Goal: Task Accomplishment & Management: Manage account settings

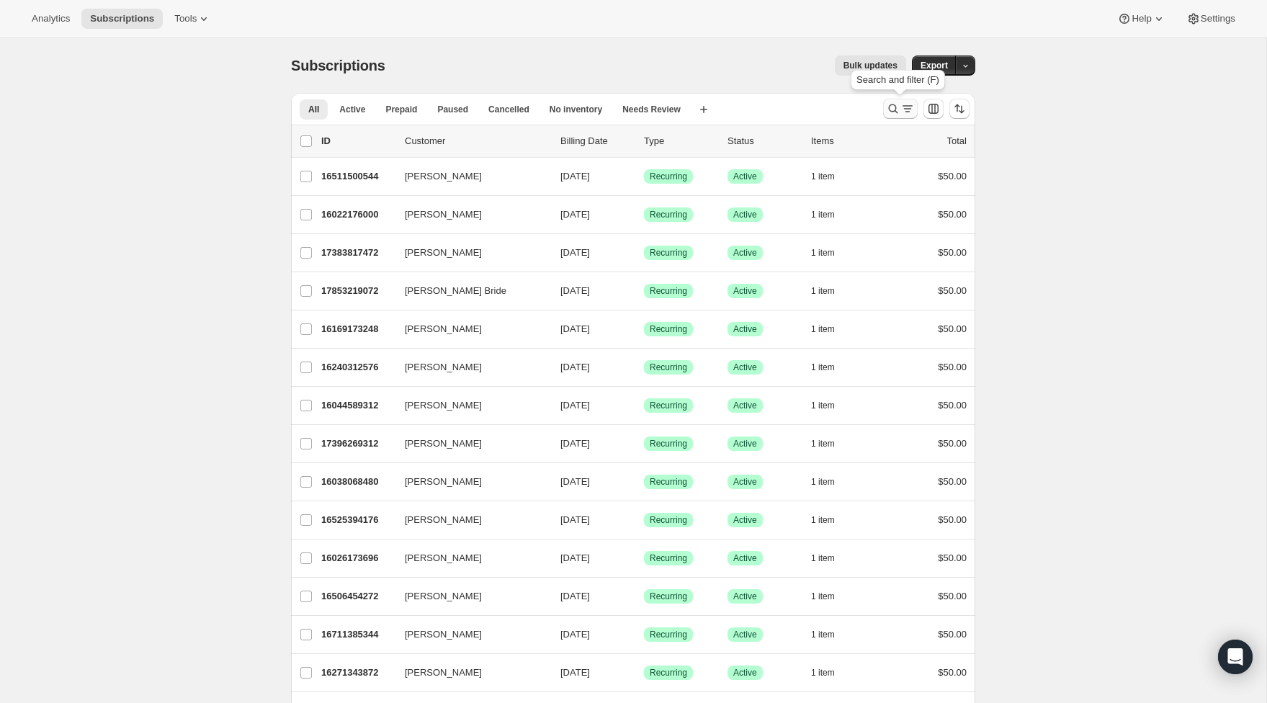
click at [898, 104] on icon "Search and filter results" at bounding box center [893, 109] width 14 height 14
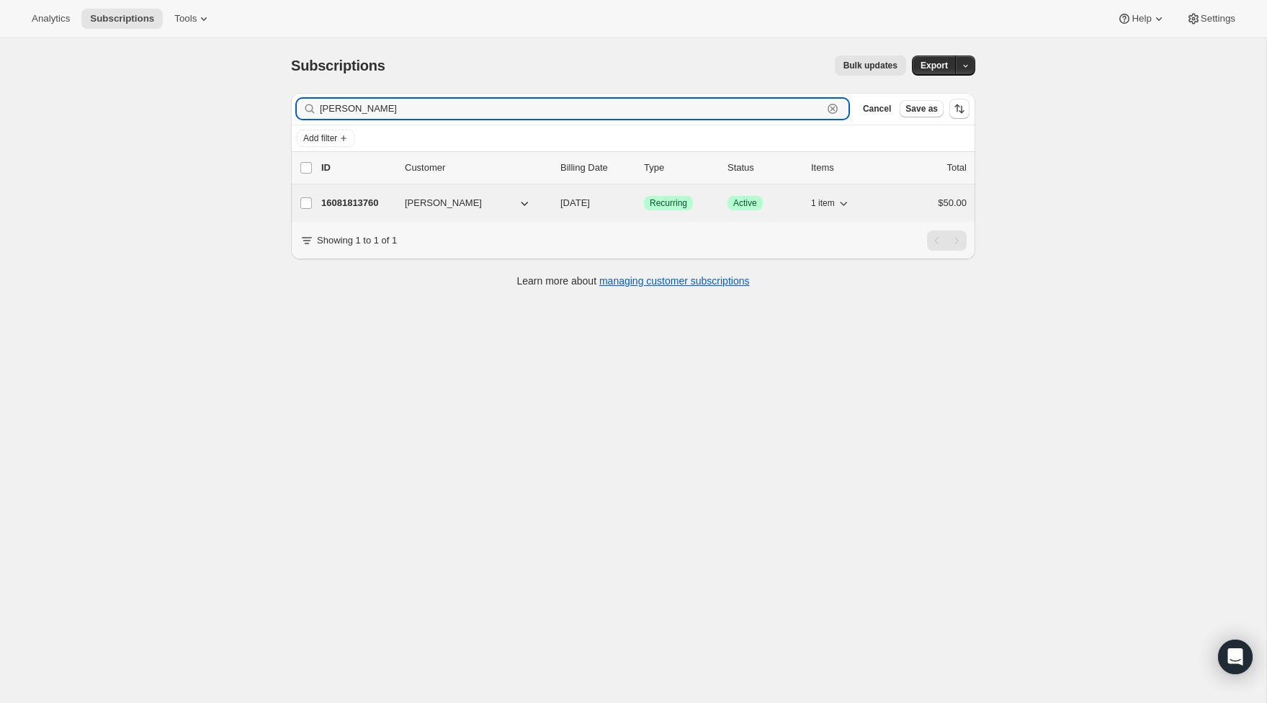
type input "[PERSON_NAME]"
click at [369, 201] on p "16081813760" at bounding box center [357, 203] width 72 height 14
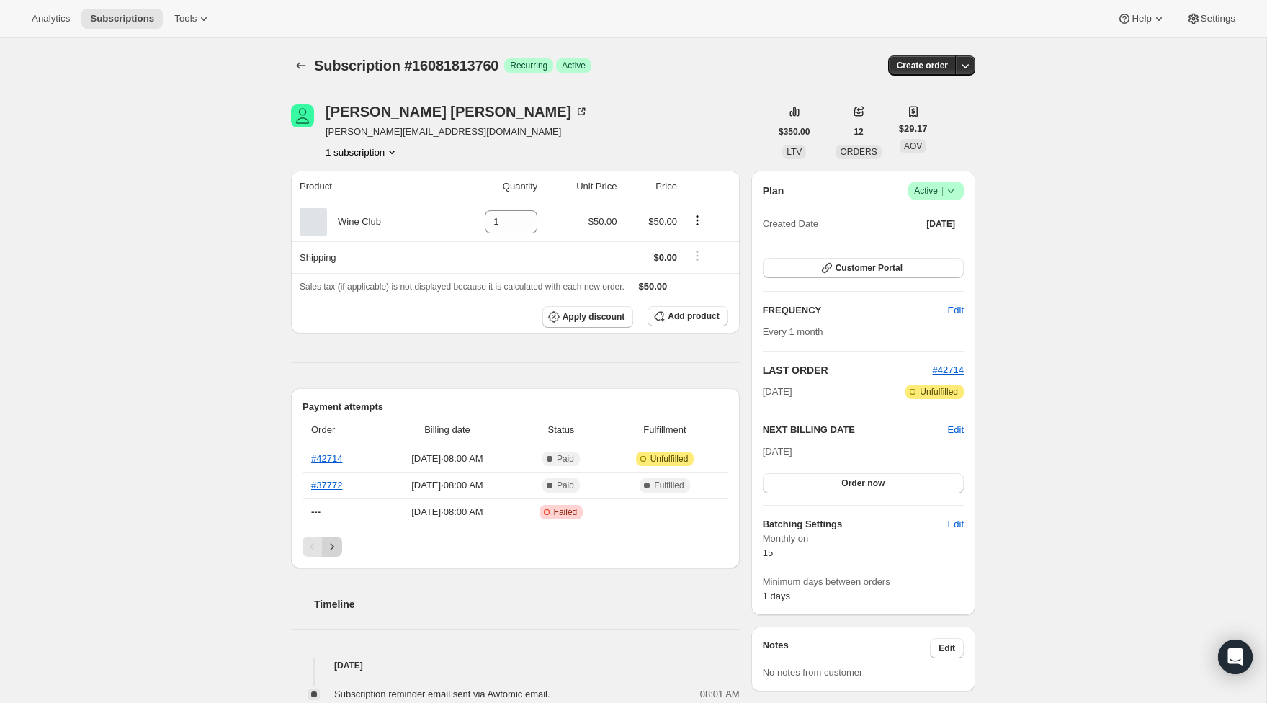
click at [333, 539] on button "Next" at bounding box center [332, 547] width 20 height 20
click at [311, 549] on icon "Previous" at bounding box center [312, 546] width 14 height 14
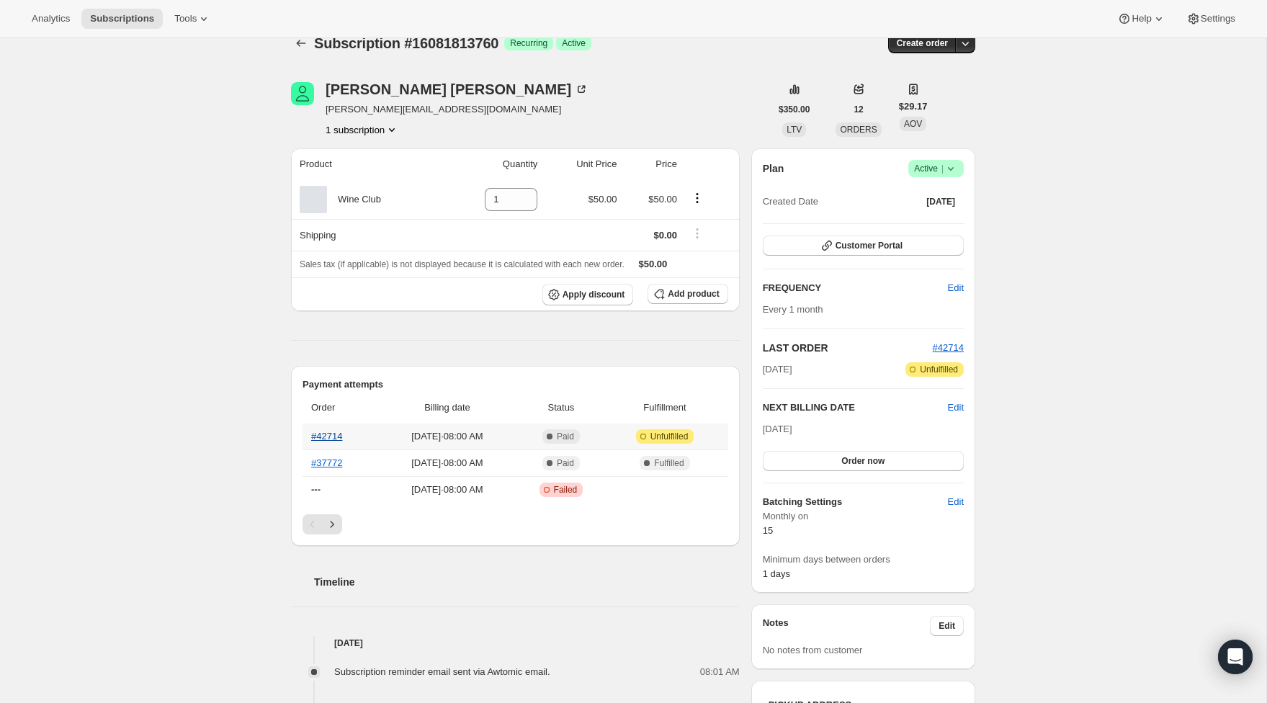
scroll to position [21, 0]
click at [332, 435] on link "#42714" at bounding box center [326, 437] width 31 height 11
